Goal: Task Accomplishment & Management: Manage account settings

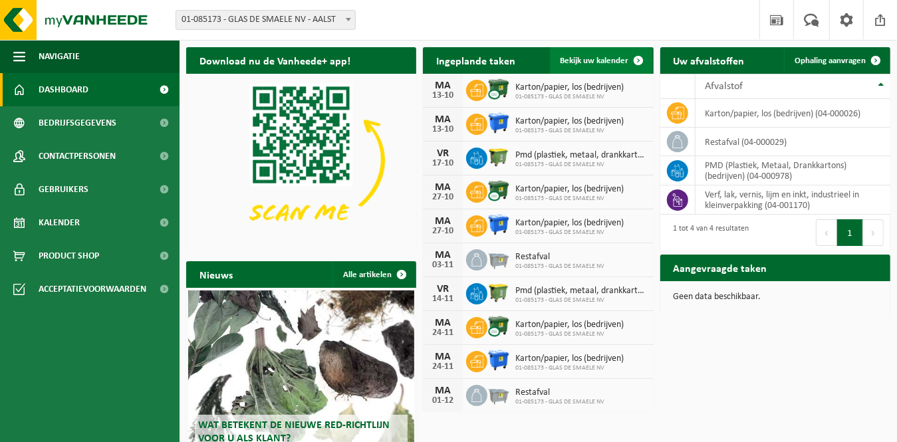
click at [589, 61] on span "Bekijk uw kalender" at bounding box center [595, 61] width 69 height 9
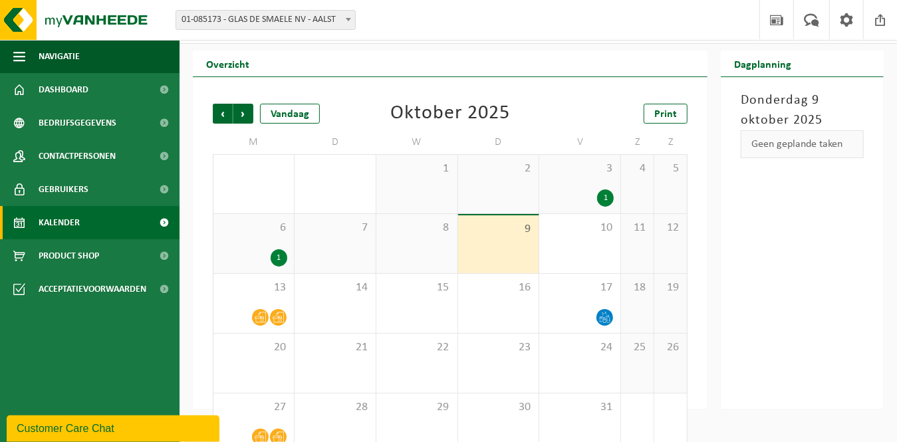
scroll to position [50, 0]
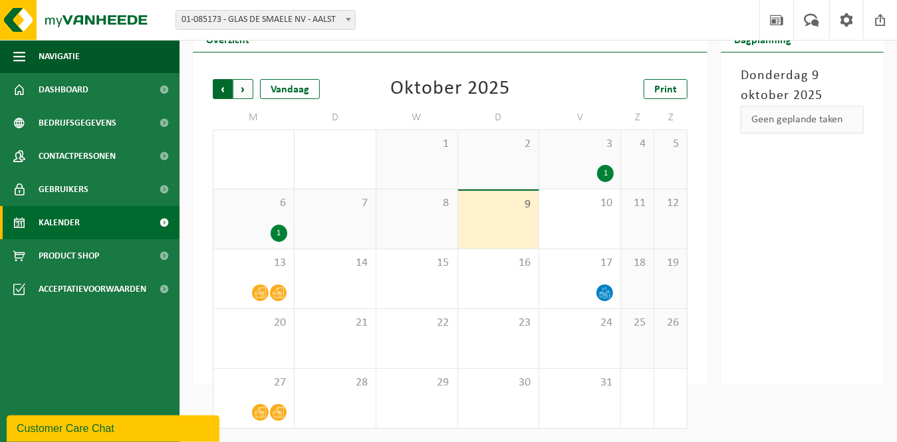
click at [245, 81] on span "Volgende" at bounding box center [244, 89] width 20 height 20
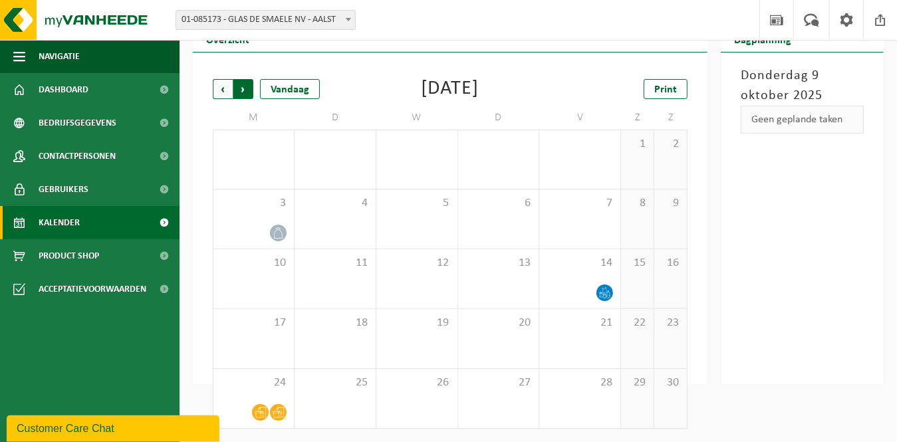
click at [213, 92] on span "Vorige" at bounding box center [223, 89] width 20 height 20
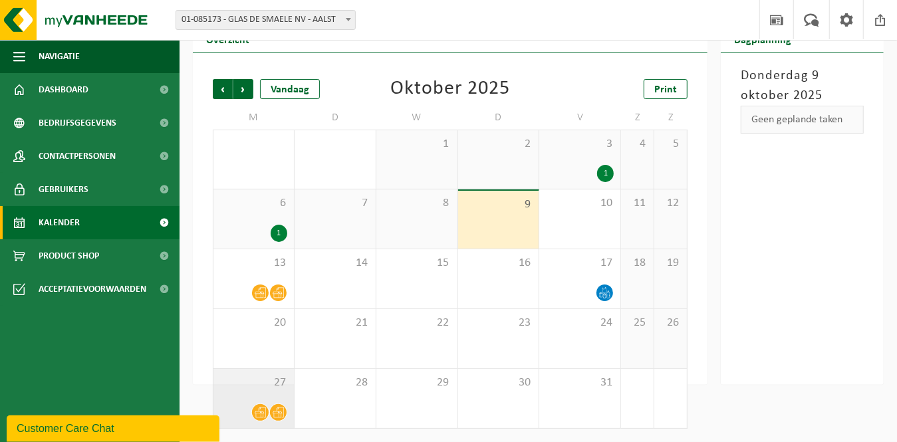
click at [254, 408] on span at bounding box center [260, 412] width 17 height 17
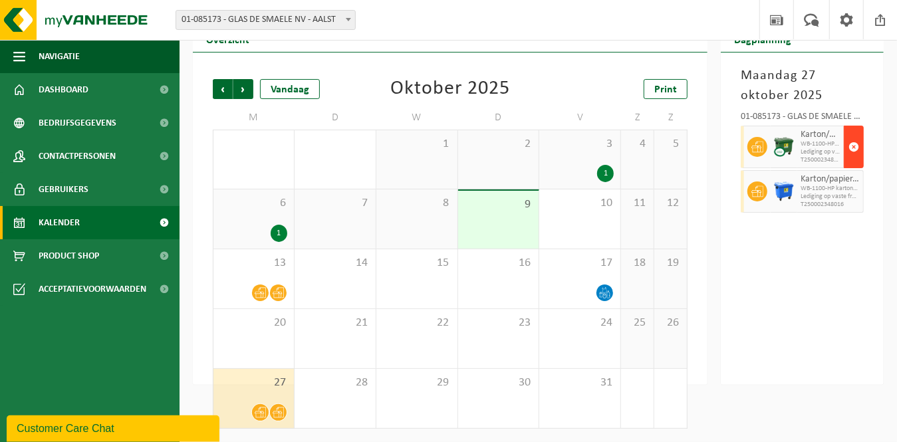
click at [855, 149] on span "button" at bounding box center [854, 147] width 11 height 27
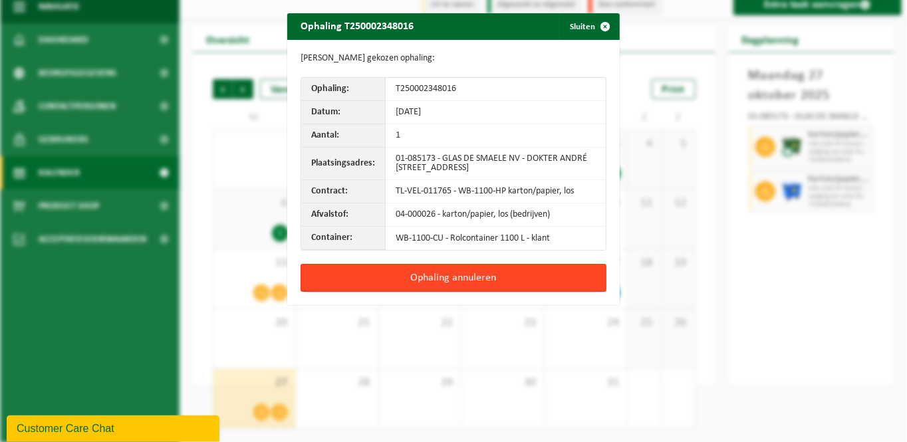
click at [442, 275] on button "Ophaling annuleren" at bounding box center [454, 278] width 306 height 28
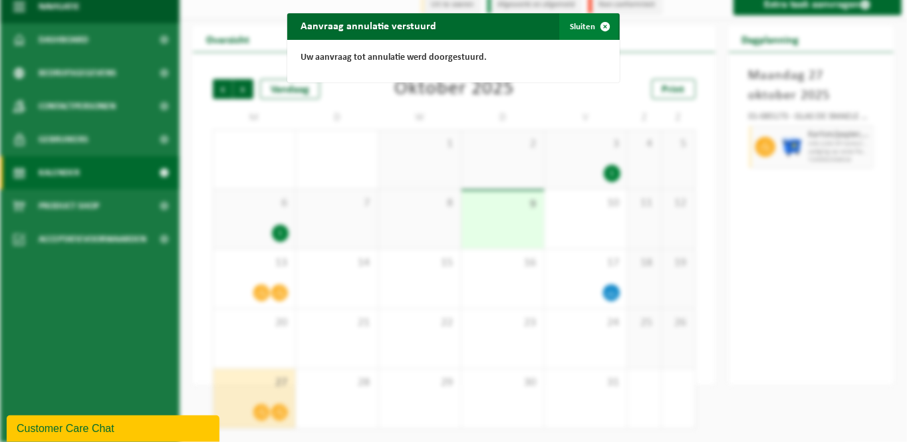
click at [600, 27] on span "button" at bounding box center [605, 26] width 27 height 27
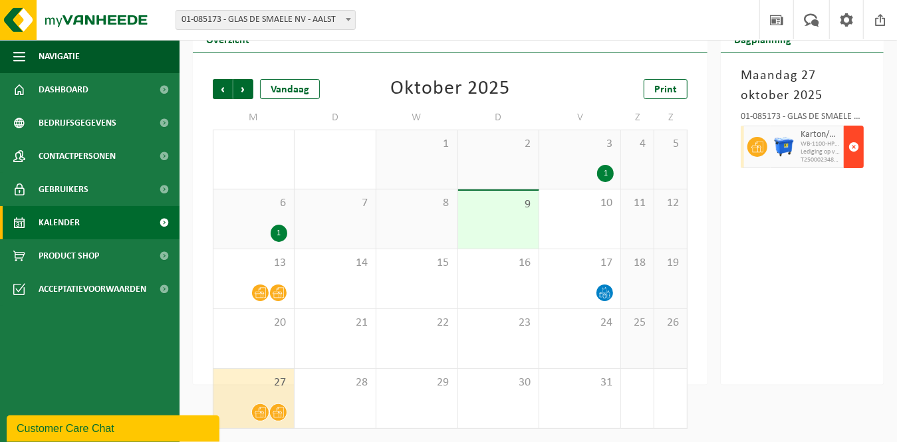
click at [852, 149] on span "button" at bounding box center [854, 147] width 11 height 27
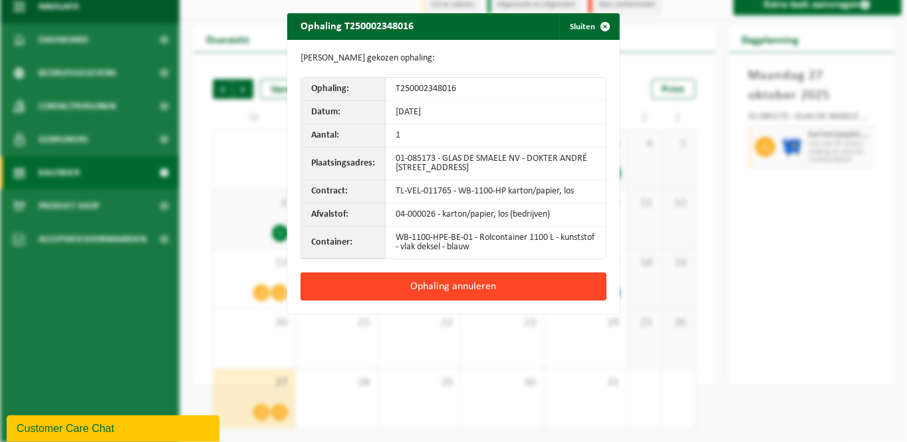
click at [476, 288] on button "Ophaling annuleren" at bounding box center [454, 287] width 306 height 28
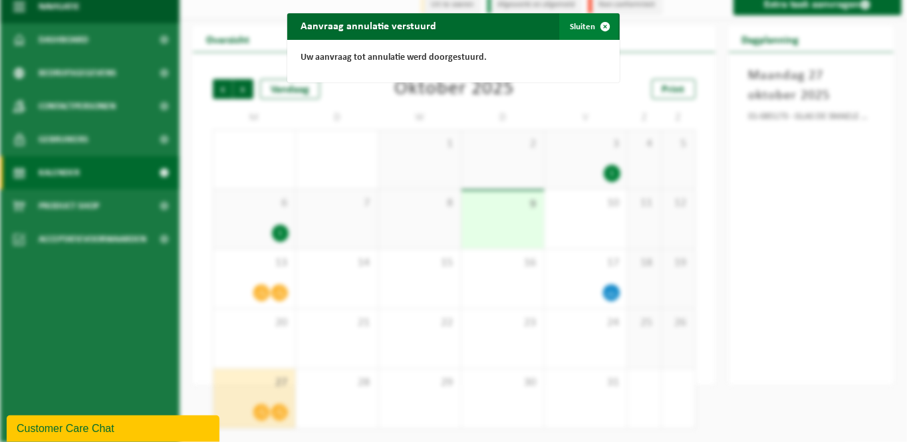
click at [598, 24] on span "button" at bounding box center [605, 26] width 27 height 27
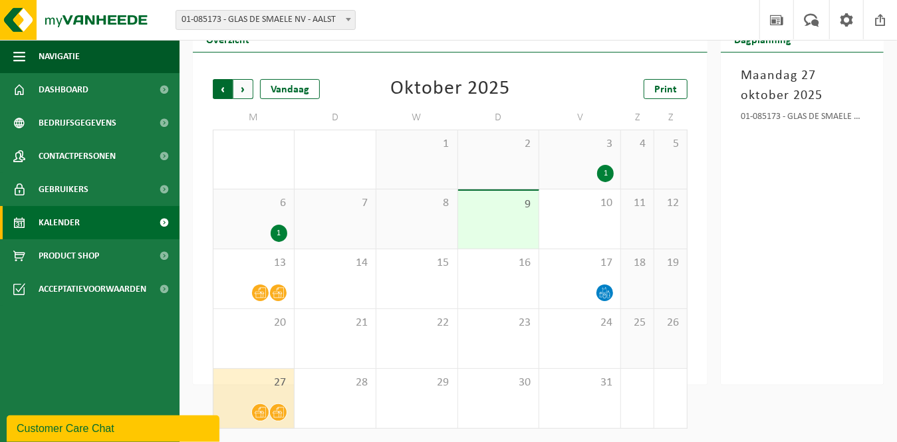
click at [243, 89] on span "Volgende" at bounding box center [244, 89] width 20 height 20
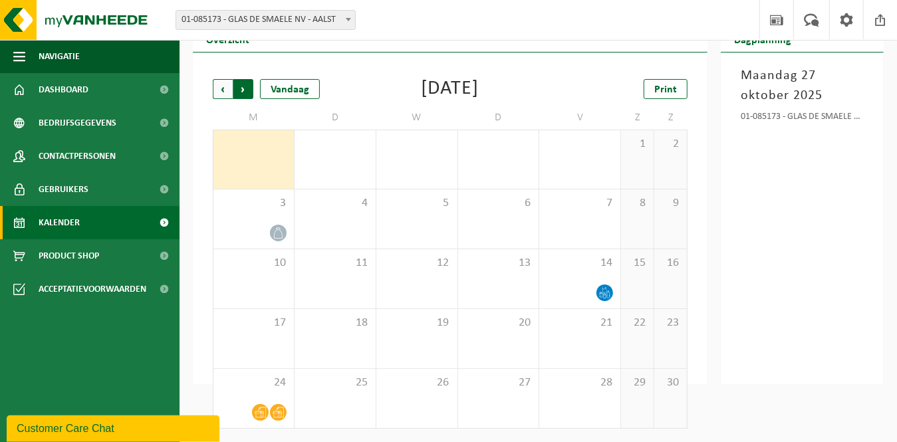
click at [224, 88] on span "Vorige" at bounding box center [223, 89] width 20 height 20
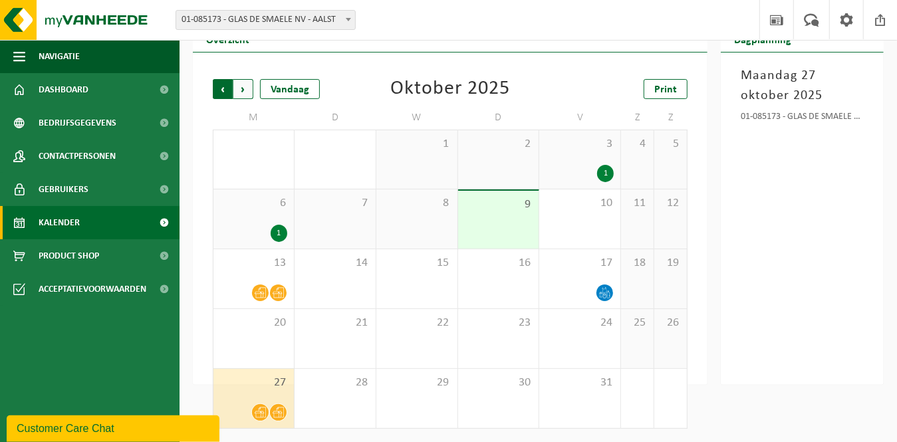
click at [242, 93] on span "Volgende" at bounding box center [244, 89] width 20 height 20
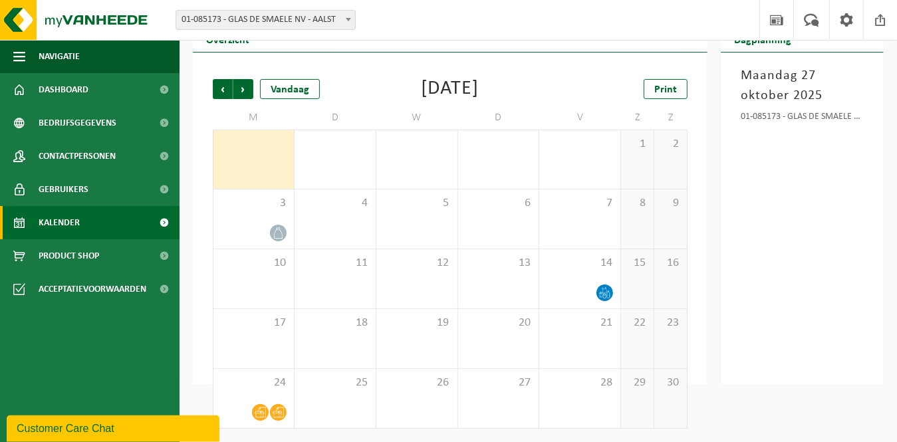
click at [242, 93] on span "Volgende" at bounding box center [244, 89] width 20 height 20
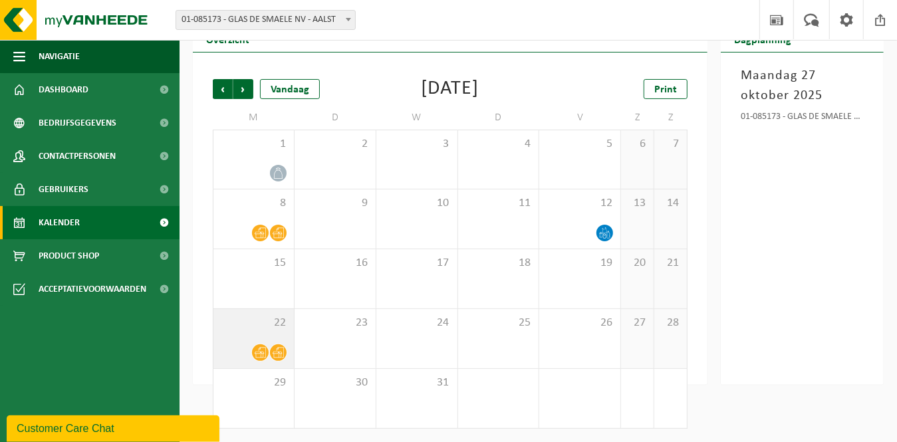
click at [268, 340] on div "22" at bounding box center [254, 338] width 81 height 59
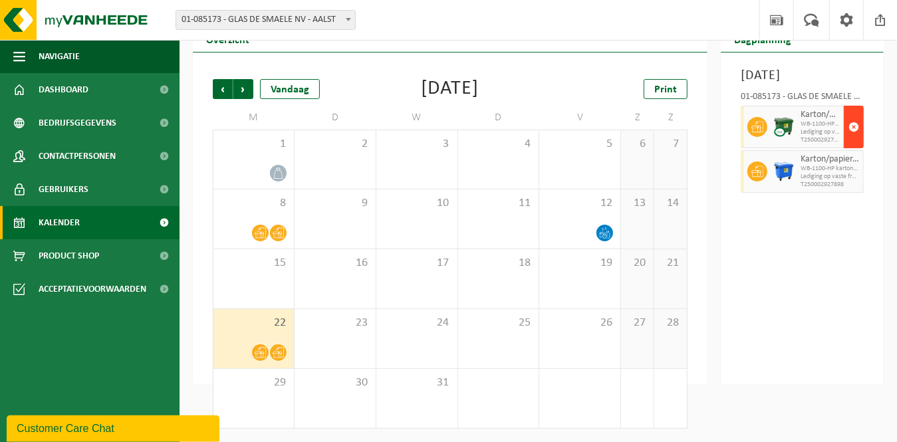
click at [854, 140] on span "button" at bounding box center [854, 127] width 11 height 27
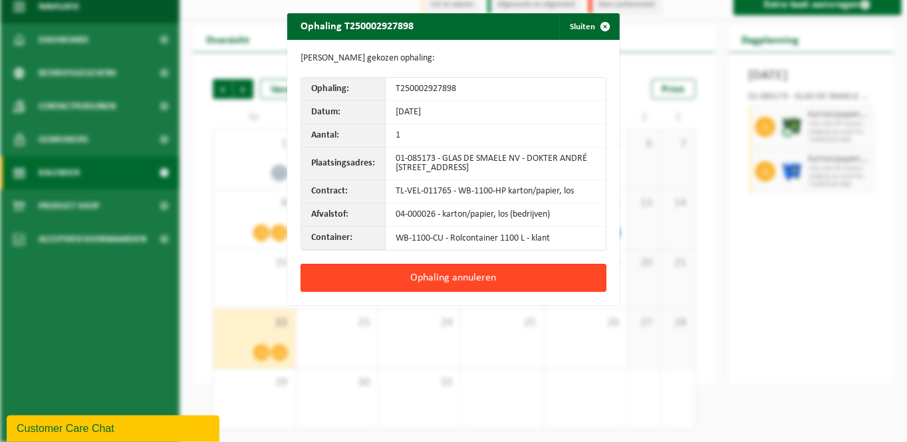
click at [482, 273] on button "Ophaling annuleren" at bounding box center [454, 278] width 306 height 28
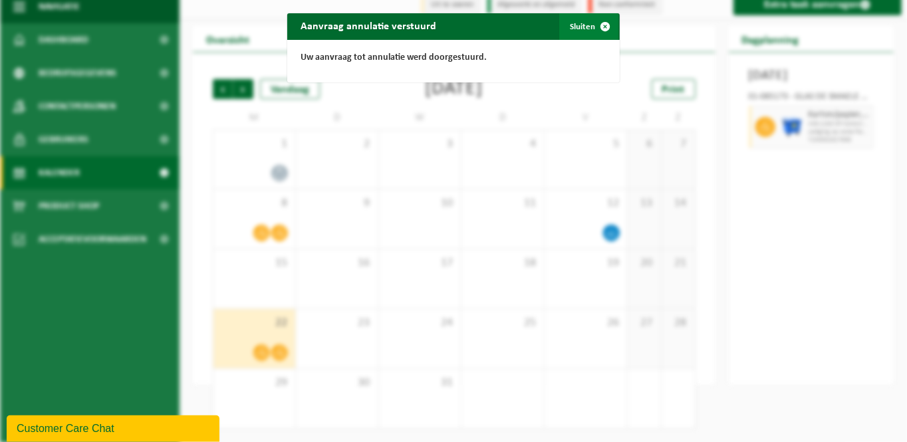
click at [597, 24] on span "button" at bounding box center [605, 26] width 27 height 27
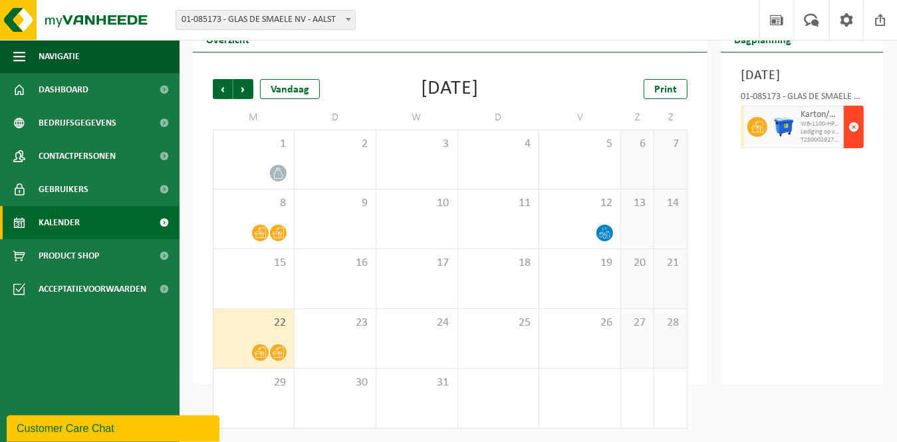
click at [859, 140] on span "button" at bounding box center [854, 127] width 11 height 27
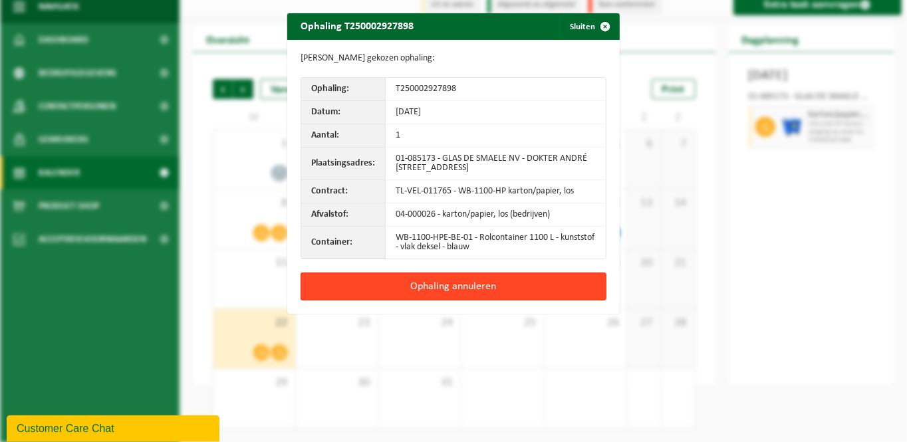
click at [462, 287] on button "Ophaling annuleren" at bounding box center [454, 287] width 306 height 28
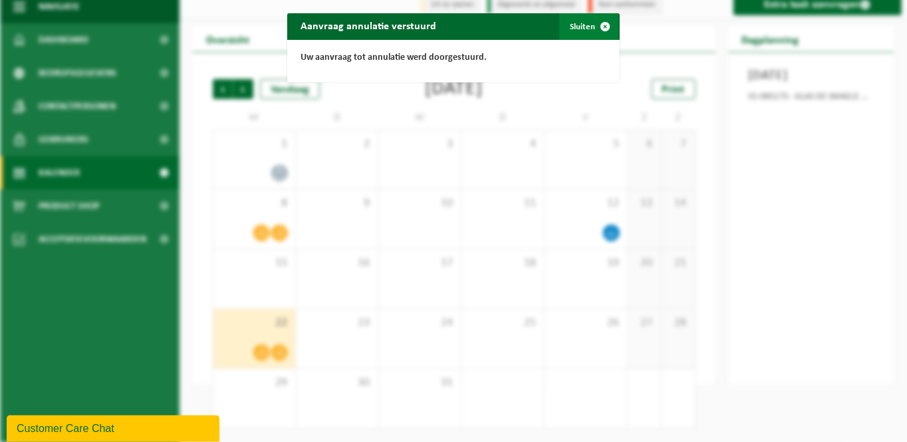
click at [600, 25] on span "button" at bounding box center [605, 26] width 27 height 27
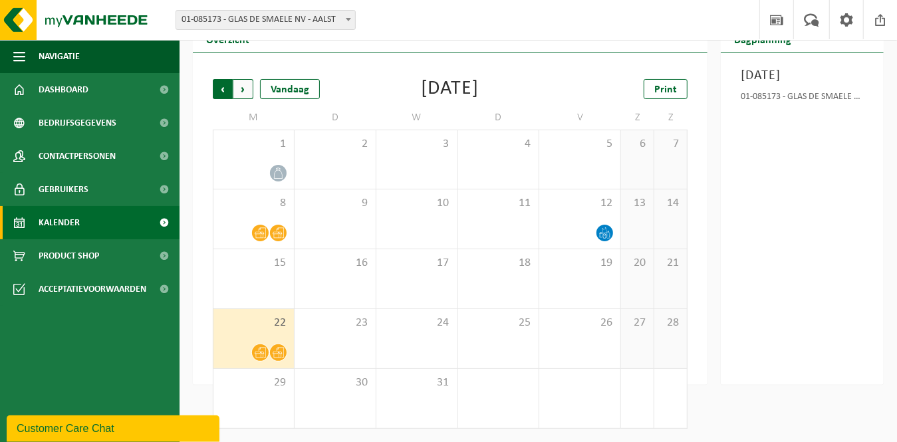
click at [246, 88] on span "Volgende" at bounding box center [244, 89] width 20 height 20
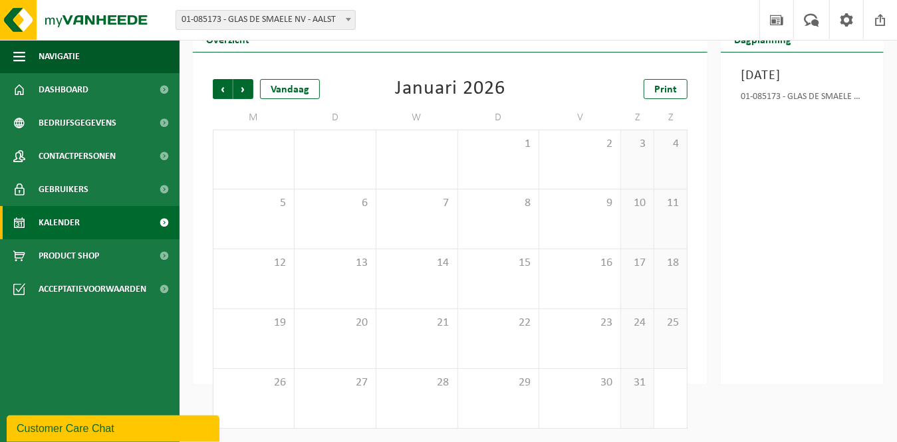
click at [246, 88] on span "Volgende" at bounding box center [244, 89] width 20 height 20
